Goal: Communication & Community: Answer question/provide support

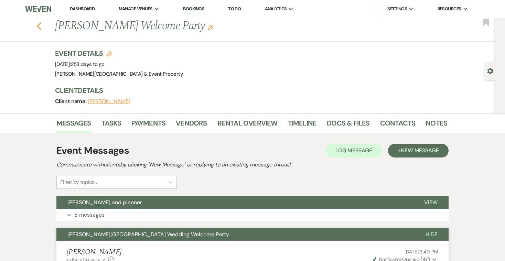
click at [41, 24] on icon "Previous" at bounding box center [38, 26] width 5 height 8
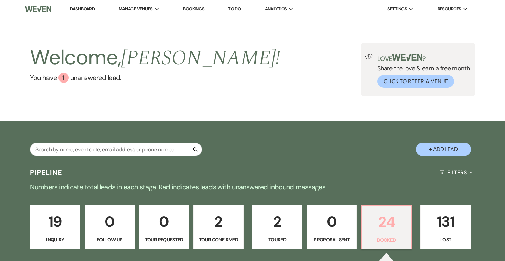
click at [381, 236] on p "Booked" at bounding box center [386, 240] width 41 height 8
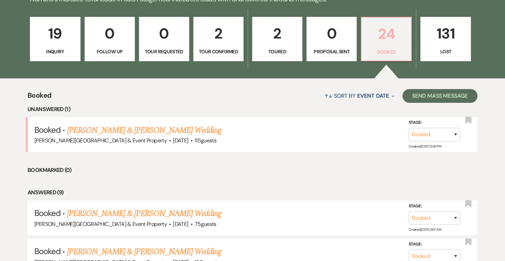
scroll to position [188, 0]
click at [183, 128] on link "[PERSON_NAME] & [PERSON_NAME] Wedding" at bounding box center [144, 130] width 154 height 12
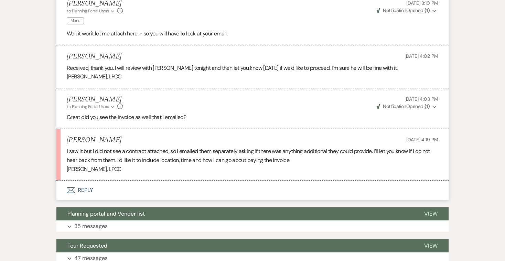
scroll to position [600, 0]
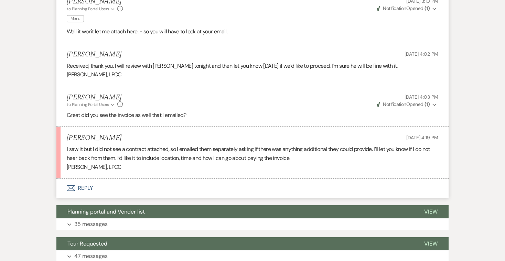
click at [88, 178] on button "Envelope Reply" at bounding box center [252, 187] width 392 height 19
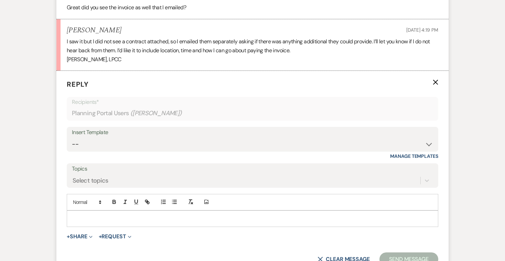
scroll to position [733, 0]
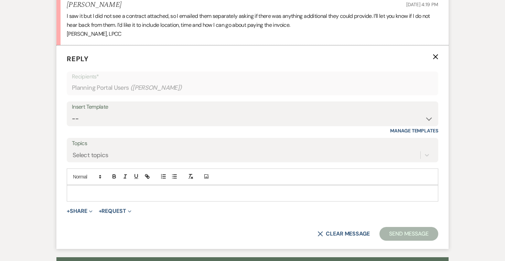
click at [96, 189] on p at bounding box center [252, 193] width 360 height 8
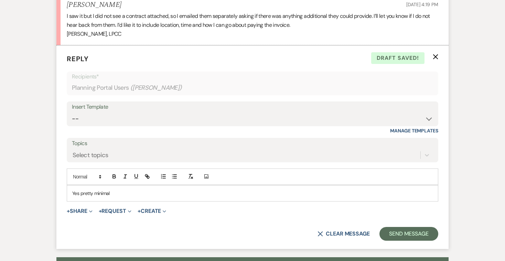
click at [79, 189] on p "Yes pretty minimal" at bounding box center [252, 193] width 360 height 8
click at [124, 189] on p "Yes, it was pretty minimal" at bounding box center [252, 193] width 360 height 8
click at [125, 189] on p "Yes, it was pretty minimal. Location and time are a pretty important part of th…" at bounding box center [252, 193] width 360 height 8
click at [91, 189] on p "Yes, it was pretty minimal. Location and time are a pretty important part of th…" at bounding box center [252, 193] width 360 height 8
drag, startPoint x: 228, startPoint y: 176, endPoint x: 221, endPoint y: 175, distance: 6.5
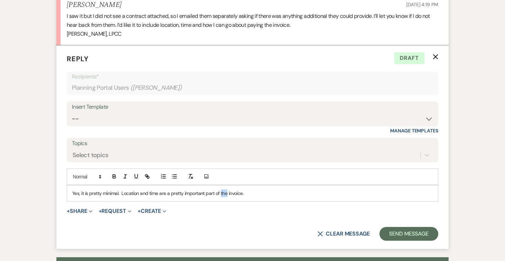
click at [221, 189] on p "Yes, it is pretty minimal. Location and time are a pretty important part of the…" at bounding box center [252, 193] width 360 height 8
click at [264, 189] on p "Yes, it is pretty minimal. Location and time are a pretty important part of an …" at bounding box center [252, 193] width 360 height 8
click at [399, 227] on button "Send Message" at bounding box center [408, 234] width 59 height 14
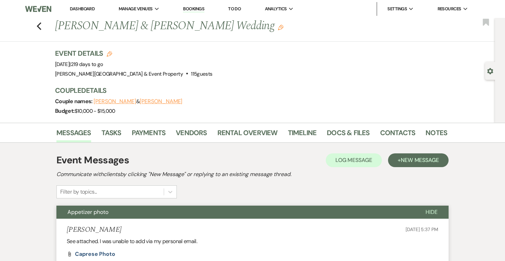
scroll to position [0, 0]
click at [39, 26] on icon "Previous" at bounding box center [38, 26] width 5 height 8
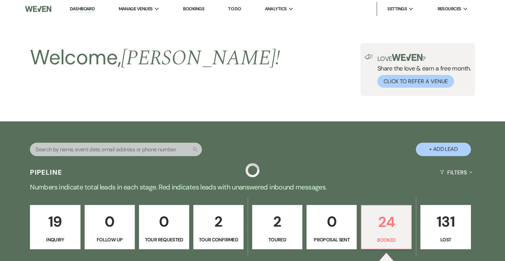
scroll to position [188, 0]
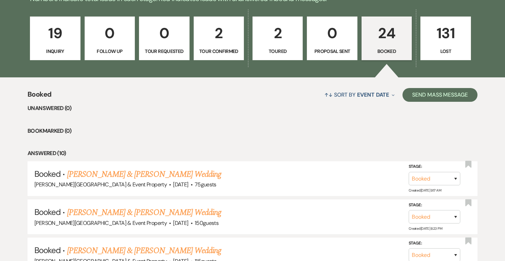
click at [61, 41] on p "19" at bounding box center [54, 33] width 41 height 23
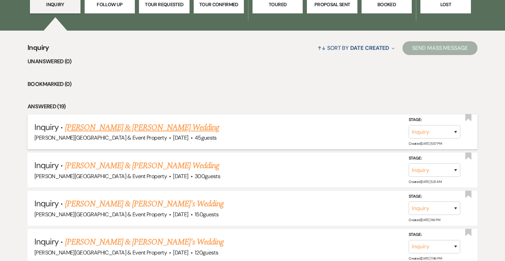
scroll to position [236, 0]
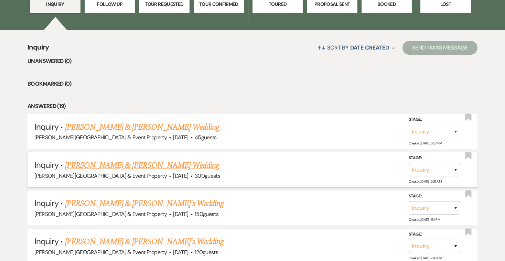
click at [171, 165] on link "[PERSON_NAME] & [PERSON_NAME] Wedding" at bounding box center [142, 165] width 154 height 12
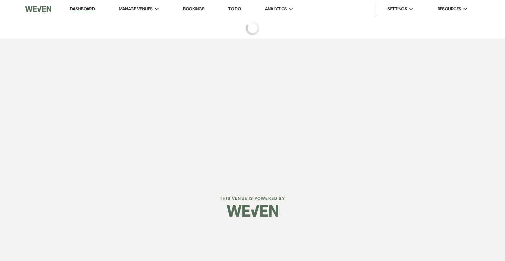
select select "5"
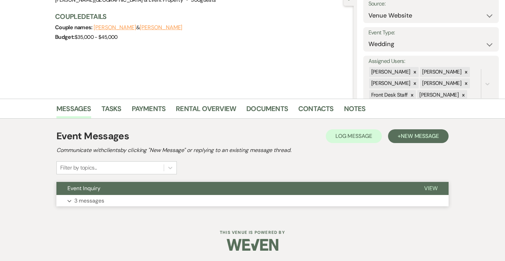
scroll to position [74, 0]
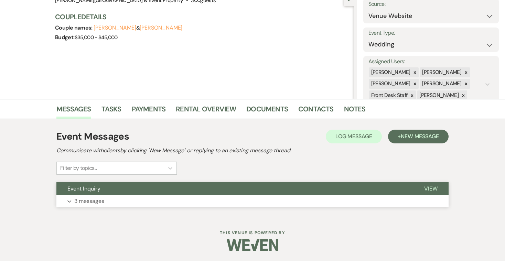
click at [96, 202] on p "3 messages" at bounding box center [89, 201] width 30 height 9
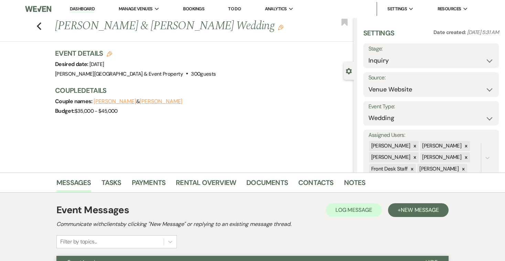
scroll to position [0, 0]
click at [39, 28] on icon "Previous" at bounding box center [38, 26] width 5 height 8
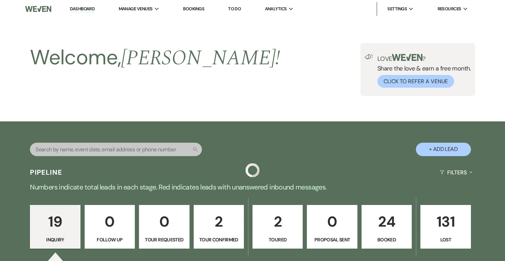
scroll to position [236, 0]
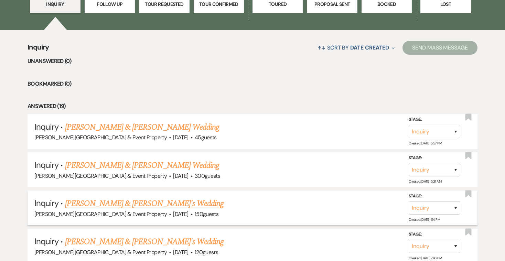
click at [122, 202] on link "[PERSON_NAME] & [PERSON_NAME]'s Wedding" at bounding box center [144, 203] width 159 height 12
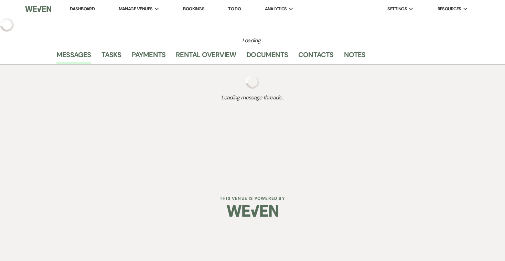
select select "5"
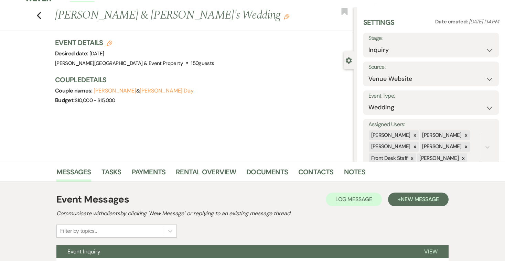
scroll to position [11, 0]
